Goal: Information Seeking & Learning: Learn about a topic

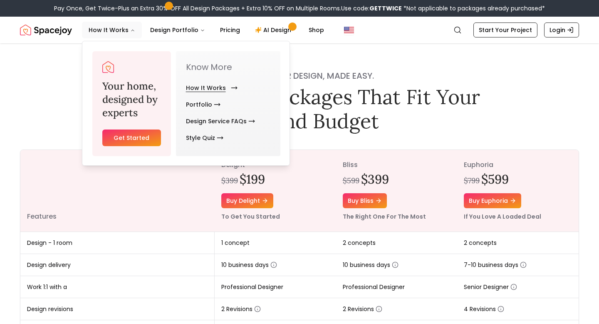
click at [219, 84] on link "How It Works" at bounding box center [210, 88] width 48 height 17
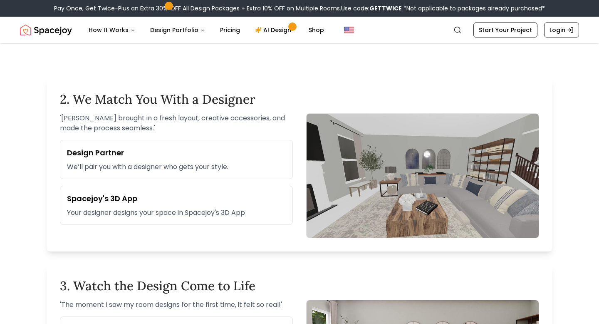
scroll to position [413, 0]
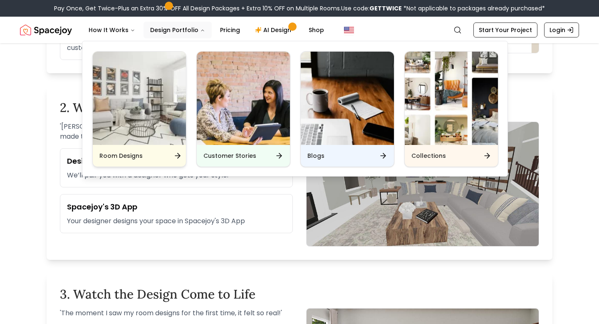
click at [148, 82] on img "Main" at bounding box center [139, 98] width 93 height 93
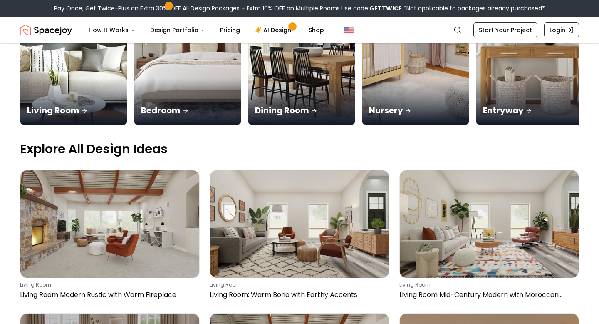
scroll to position [188, 0]
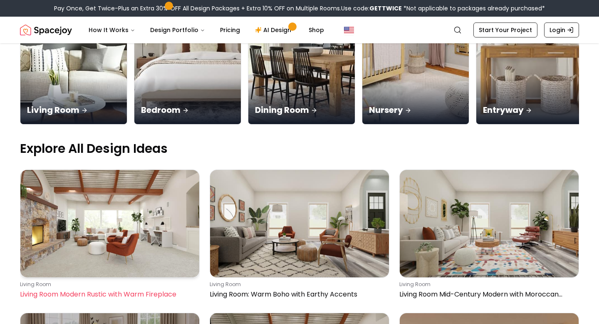
click at [112, 181] on img at bounding box center [109, 223] width 179 height 107
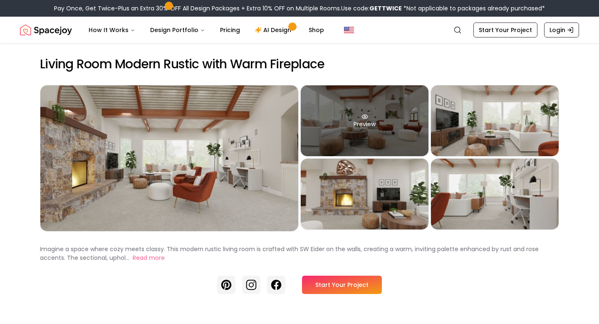
click at [356, 127] on div "Preview" at bounding box center [365, 120] width 128 height 71
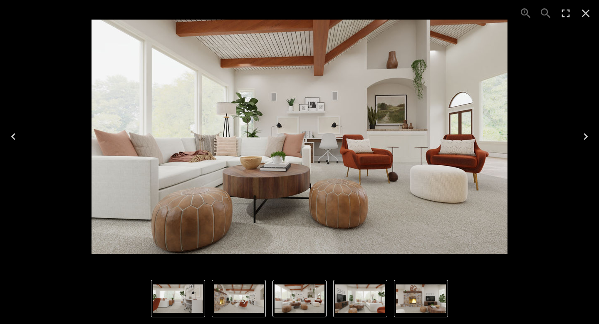
click at [586, 137] on icon "Next" at bounding box center [586, 136] width 4 height 7
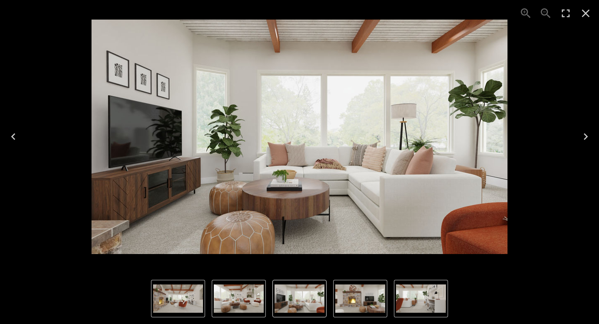
click at [586, 137] on icon "Next" at bounding box center [586, 136] width 4 height 7
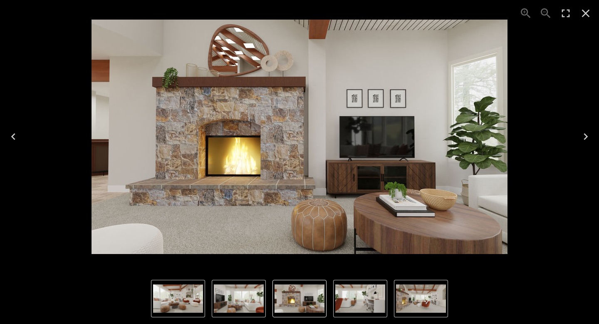
click at [586, 136] on icon "Next" at bounding box center [585, 136] width 13 height 13
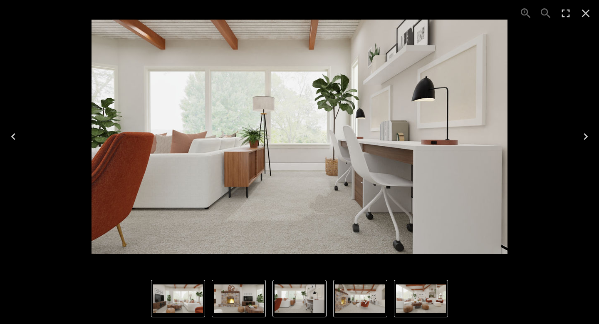
click at [584, 12] on icon "Close" at bounding box center [585, 13] width 13 height 13
